Goal: Task Accomplishment & Management: Use online tool/utility

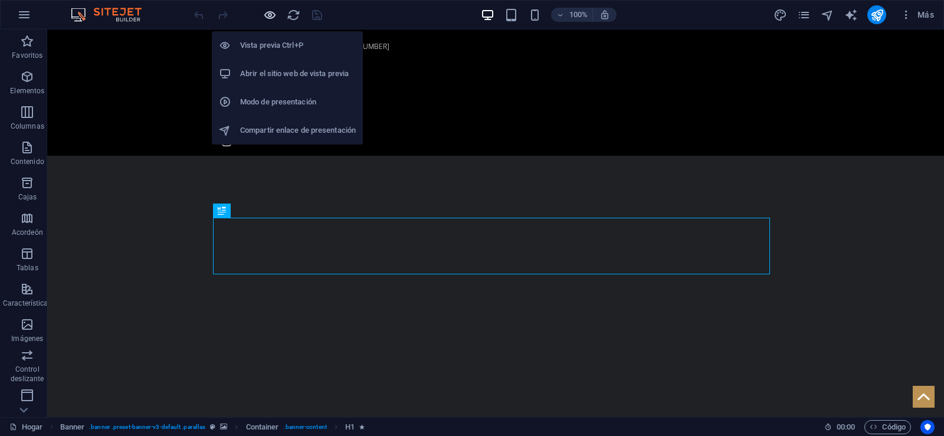
click at [269, 14] on icon "button" at bounding box center [270, 15] width 14 height 14
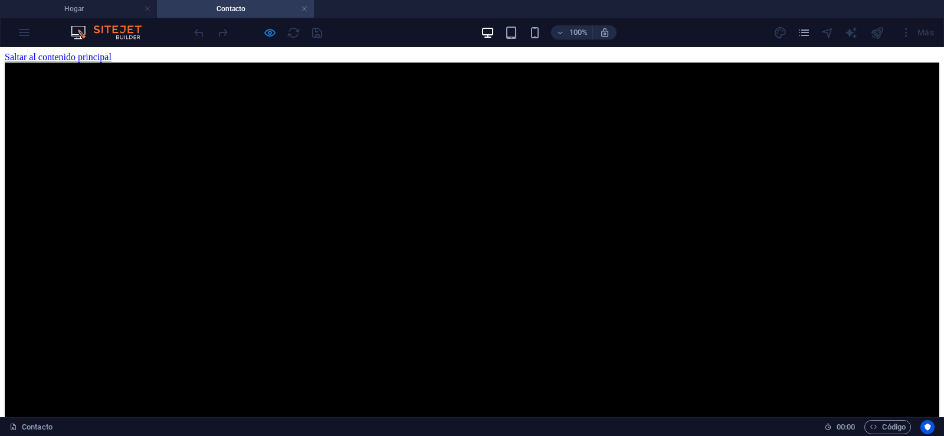
drag, startPoint x: 938, startPoint y: 315, endPoint x: 882, endPoint y: 79, distance: 242.4
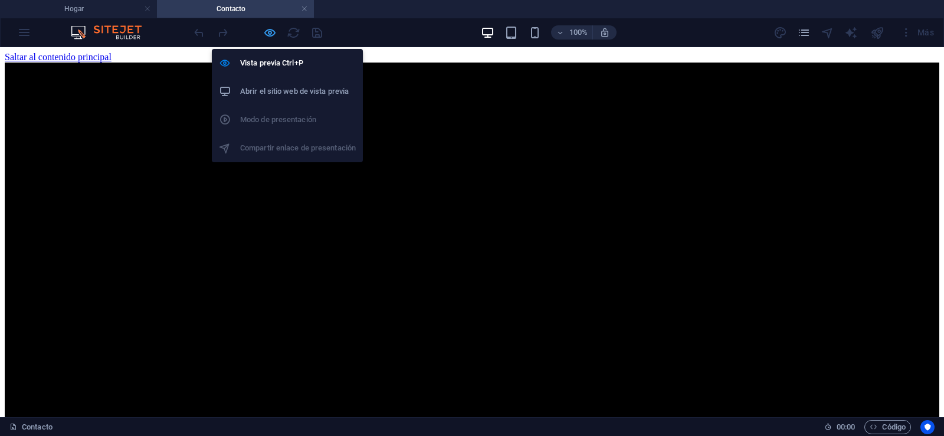
click at [270, 32] on icon "button" at bounding box center [270, 33] width 14 height 14
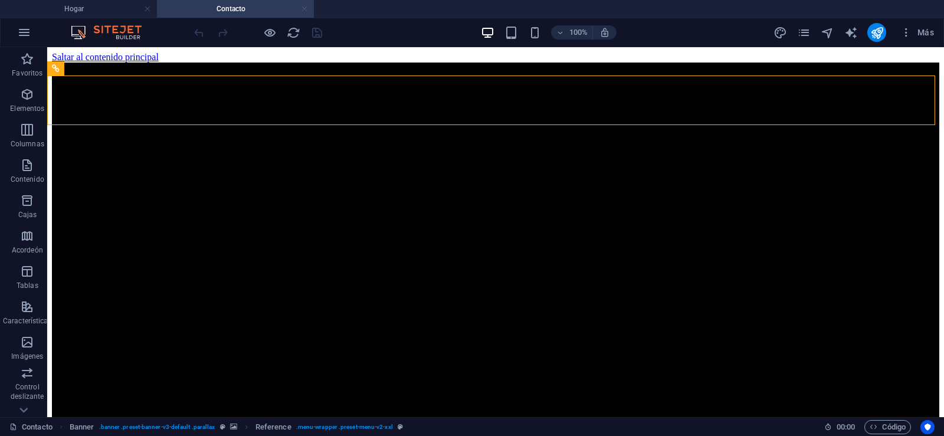
click at [303, 11] on link at bounding box center [304, 9] width 7 height 11
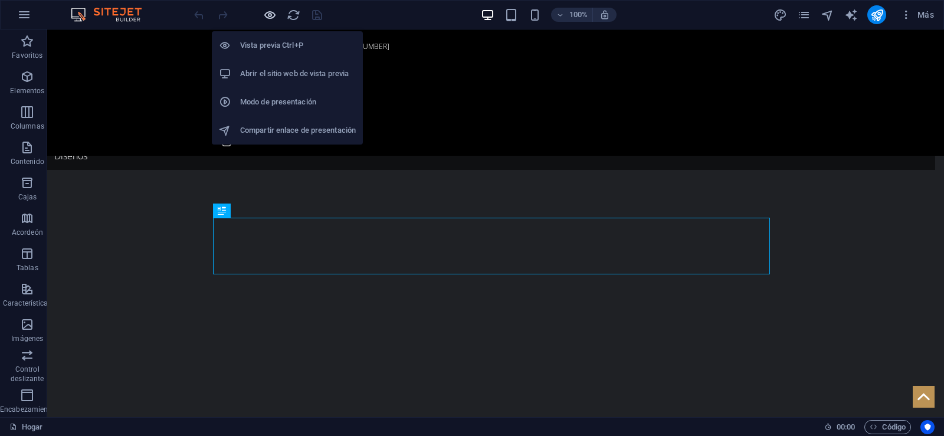
click at [270, 14] on icon "button" at bounding box center [270, 15] width 14 height 14
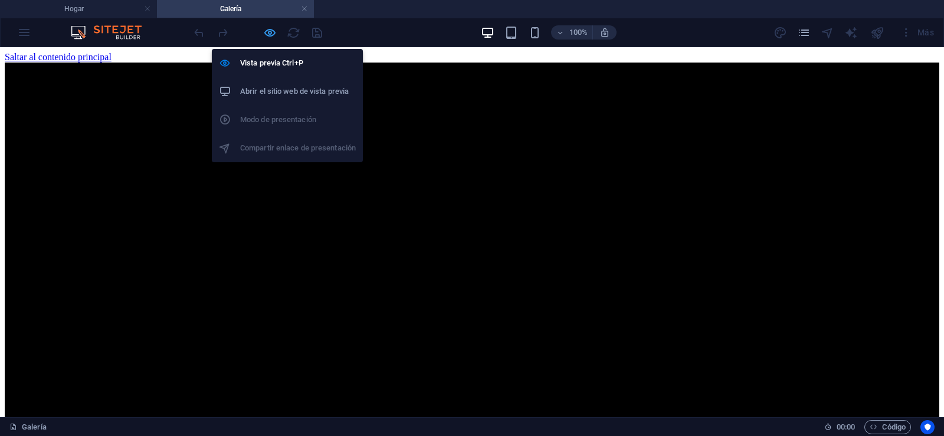
drag, startPoint x: 268, startPoint y: 31, endPoint x: 255, endPoint y: 227, distance: 195.7
click at [268, 31] on icon "button" at bounding box center [270, 33] width 14 height 14
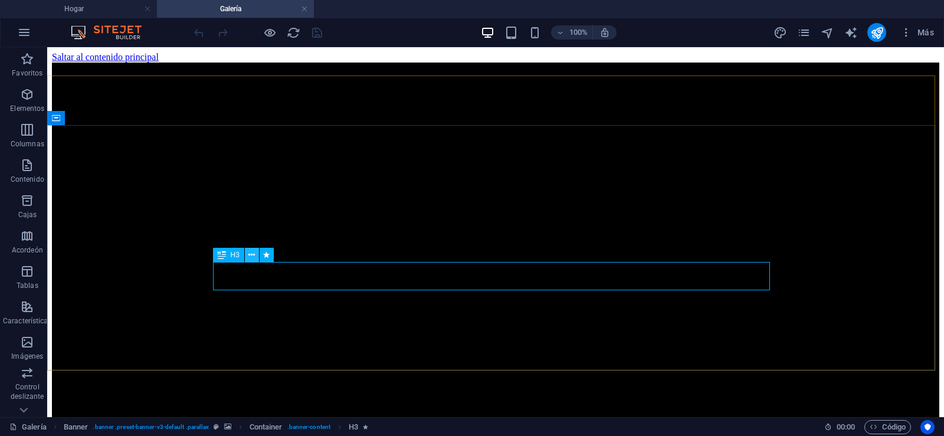
click at [250, 254] on icon at bounding box center [251, 255] width 6 height 12
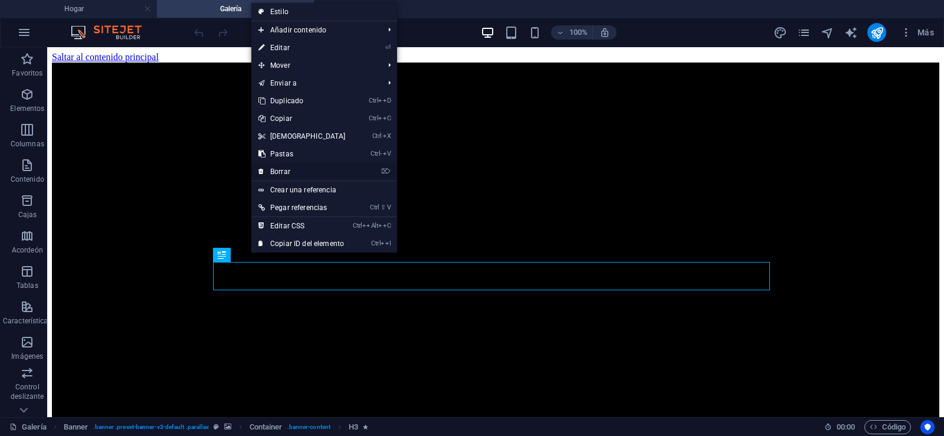
click at [277, 173] on font "Borrar" at bounding box center [280, 172] width 20 height 8
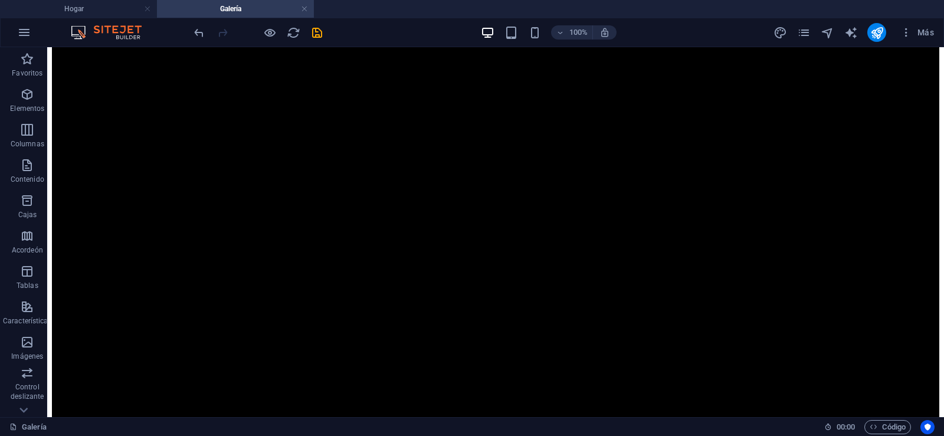
scroll to position [264, 0]
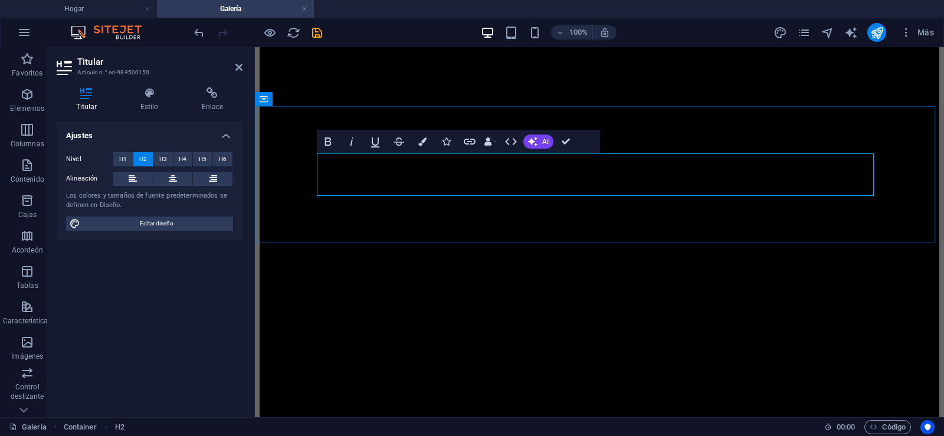
drag, startPoint x: 756, startPoint y: 175, endPoint x: 333, endPoint y: 173, distance: 422.9
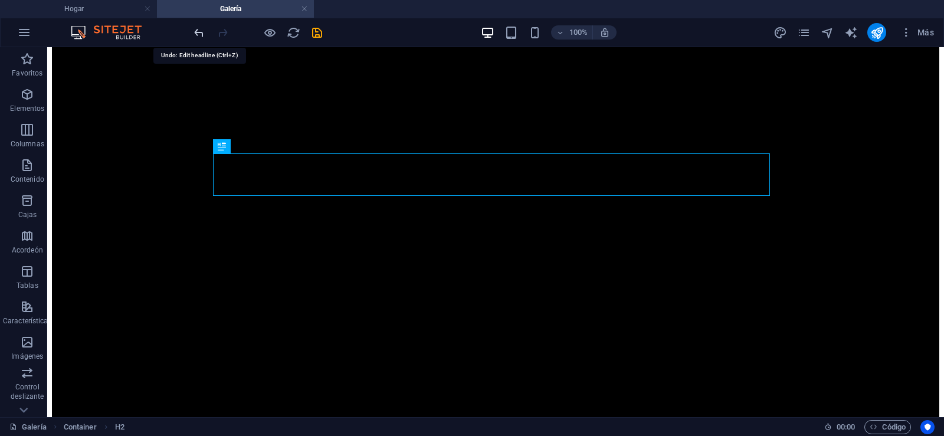
click at [198, 34] on icon "ola" at bounding box center [199, 33] width 14 height 14
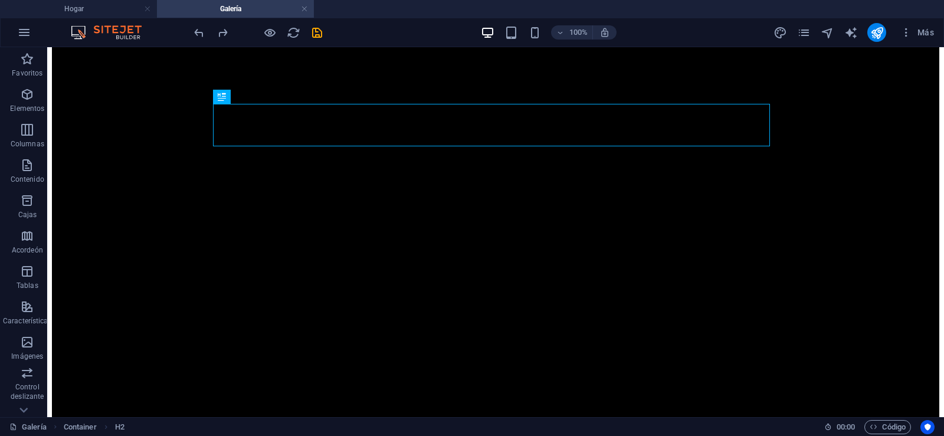
scroll to position [314, 0]
click at [318, 31] on icon "salvación" at bounding box center [317, 33] width 14 height 14
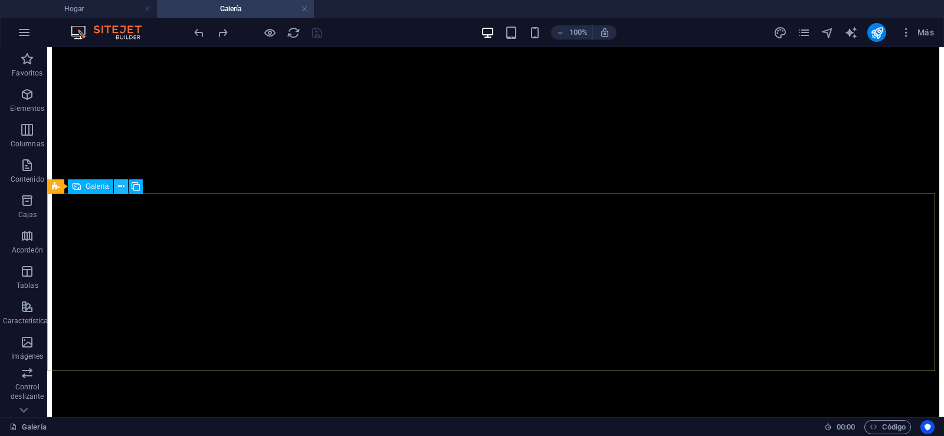
click at [121, 187] on icon at bounding box center [121, 186] width 6 height 12
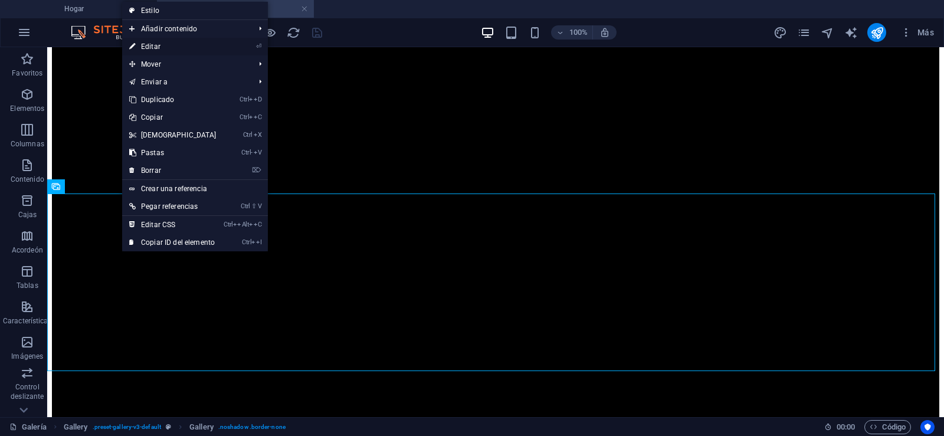
click at [147, 45] on font "Editar" at bounding box center [150, 46] width 19 height 8
select select "4"
select select "px"
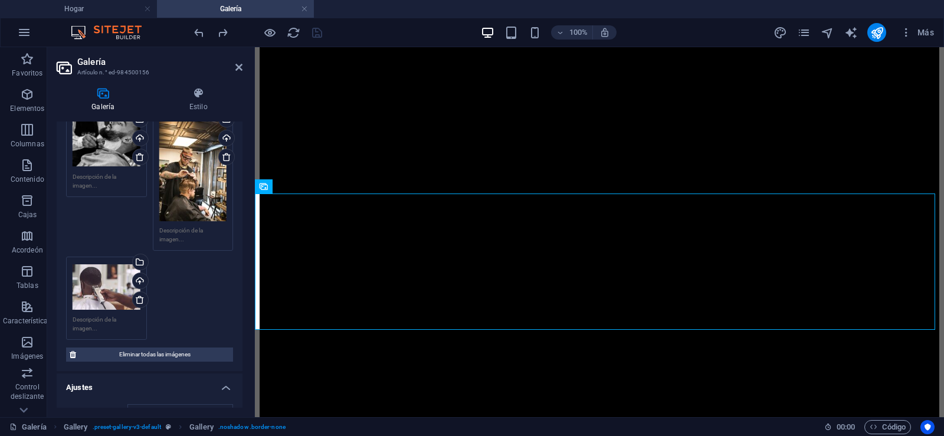
scroll to position [192, 0]
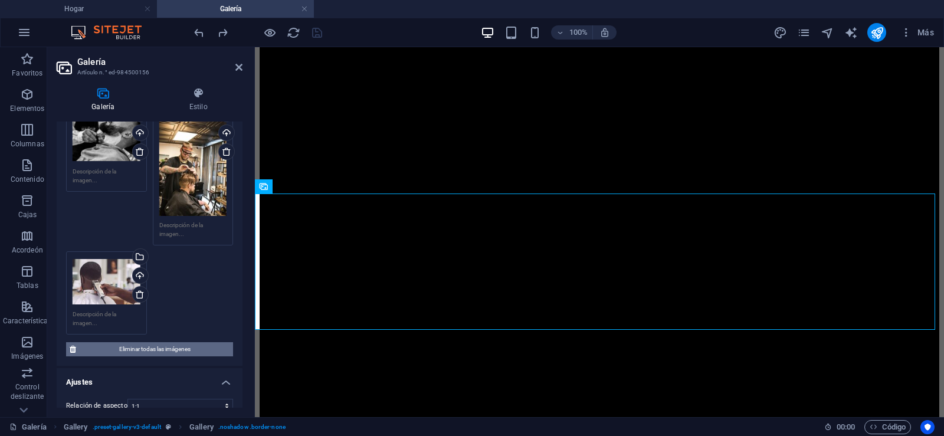
click at [165, 346] on font "Eliminar todas las imágenes" at bounding box center [154, 349] width 71 height 6
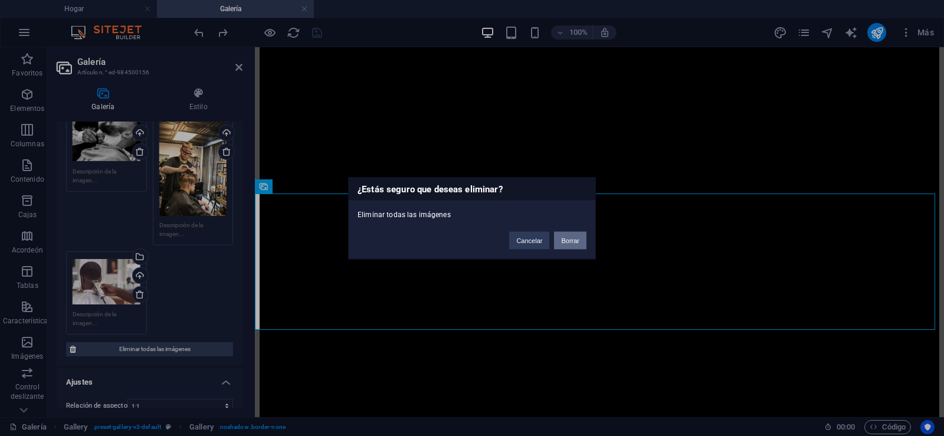
drag, startPoint x: 572, startPoint y: 240, endPoint x: 125, endPoint y: 359, distance: 462.7
click at [572, 240] on font "Borrar" at bounding box center [570, 240] width 18 height 7
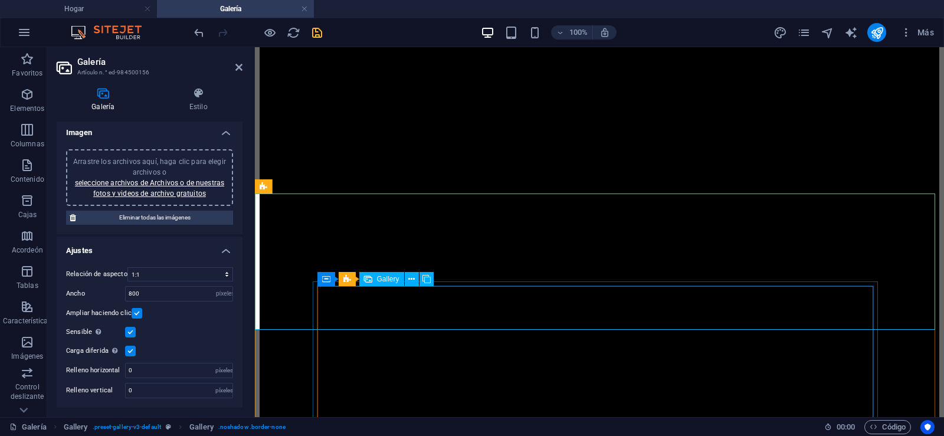
scroll to position [3, 0]
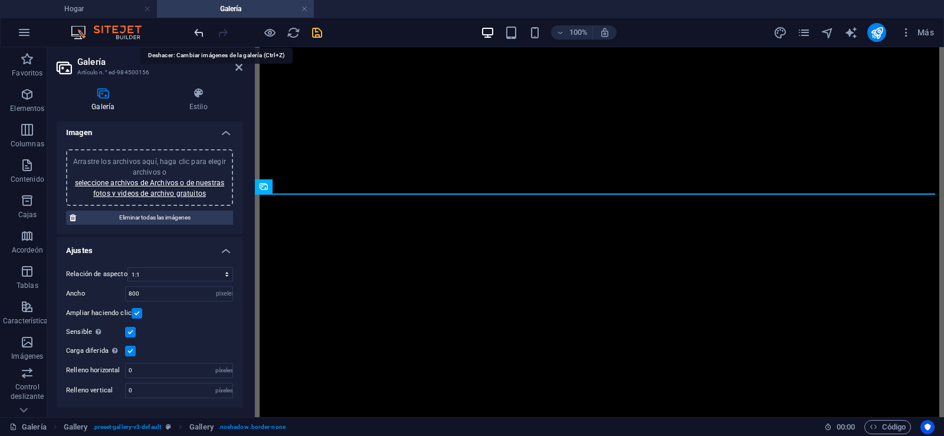
click at [199, 34] on icon "ola" at bounding box center [199, 33] width 14 height 14
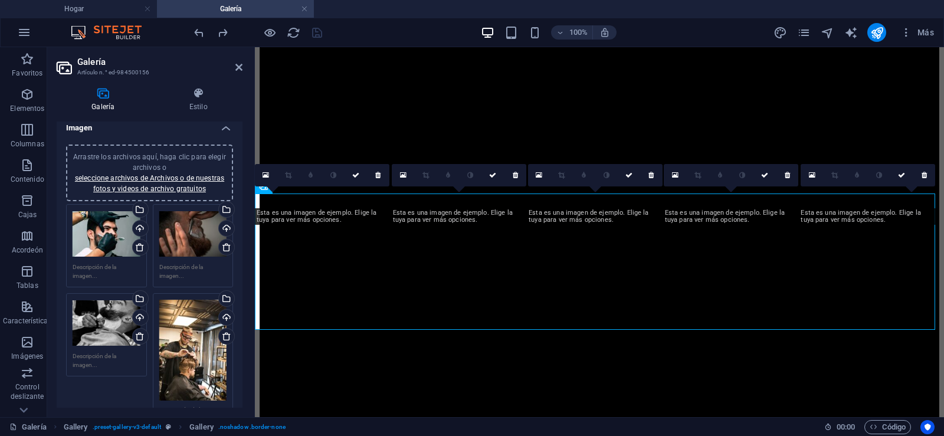
scroll to position [0, 0]
